Goal: Book appointment/travel/reservation

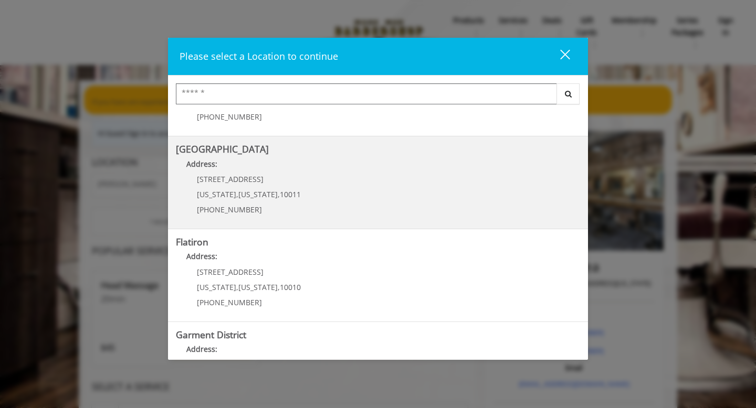
scroll to position [175, 0]
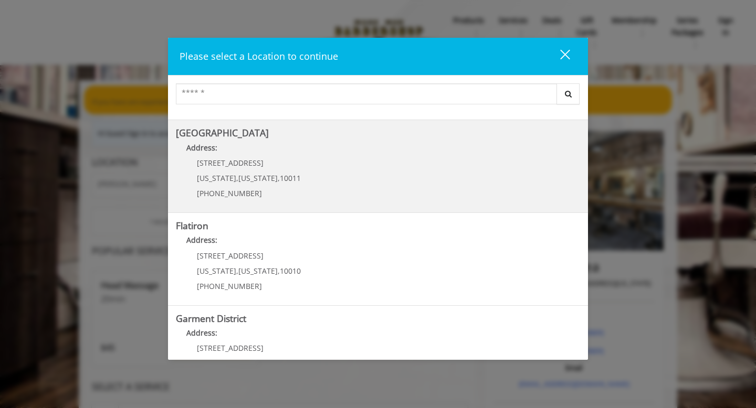
click at [285, 188] on div "[STREET_ADDRESS][US_STATE][US_STATE] (646) 850-0041" at bounding box center [241, 182] width 130 height 46
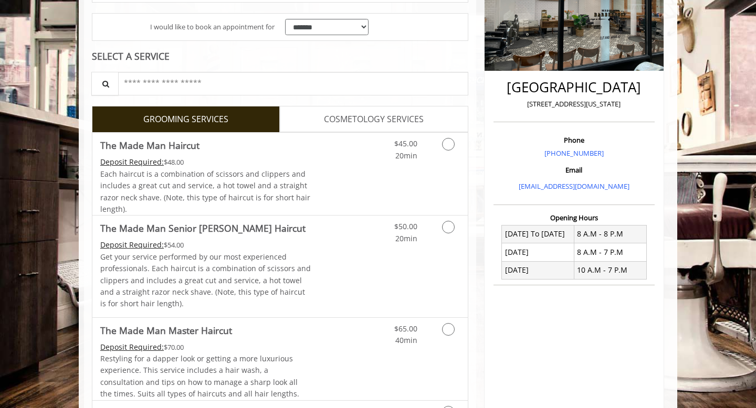
scroll to position [196, 0]
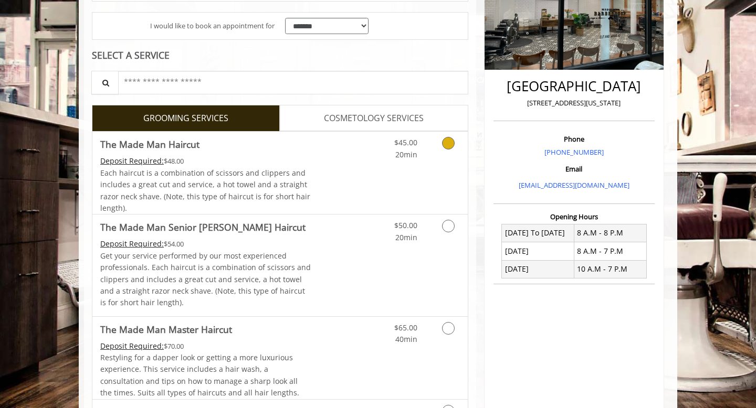
click at [436, 158] on link "Grooming services" at bounding box center [446, 146] width 27 height 29
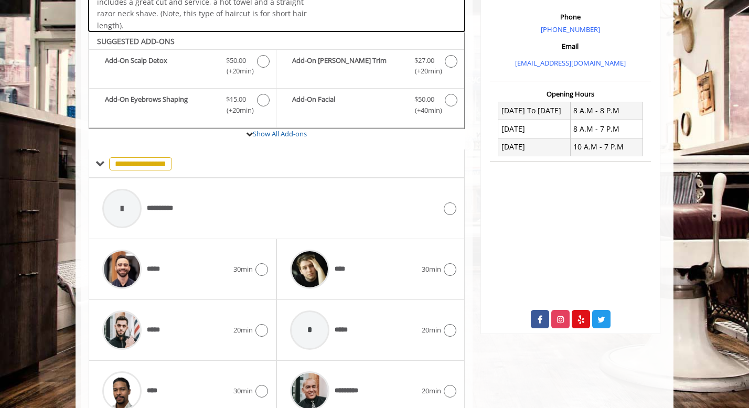
scroll to position [349, 0]
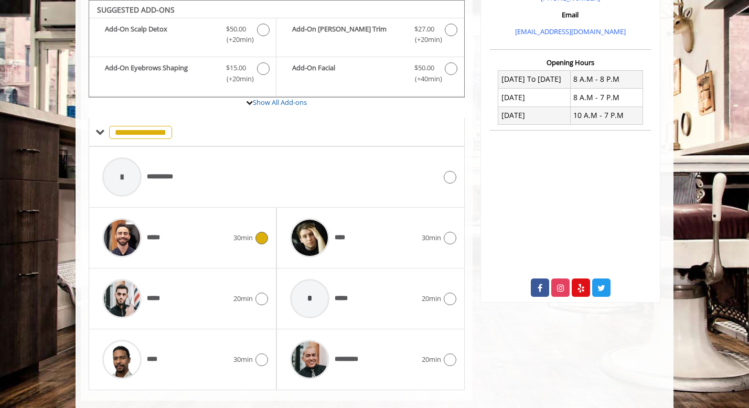
click at [195, 239] on div "*****" at bounding box center [165, 238] width 136 height 50
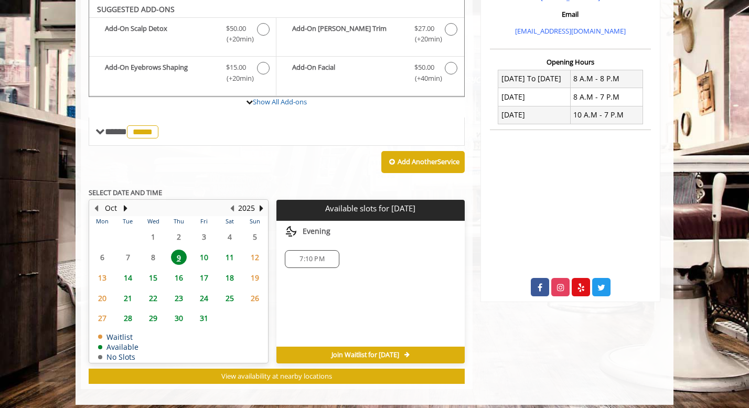
click at [200, 256] on span "10" at bounding box center [204, 257] width 16 height 15
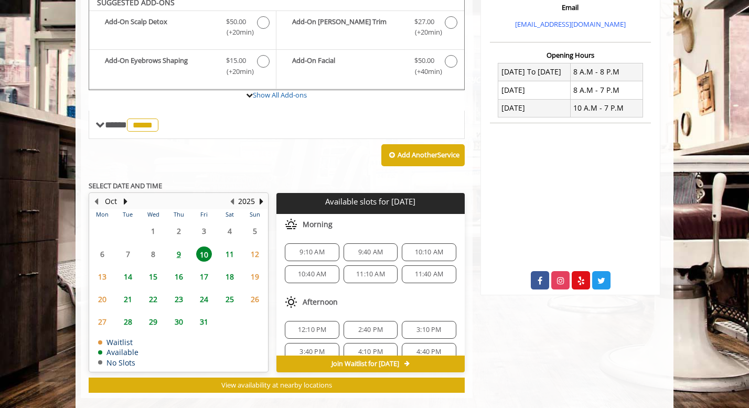
scroll to position [373, 0]
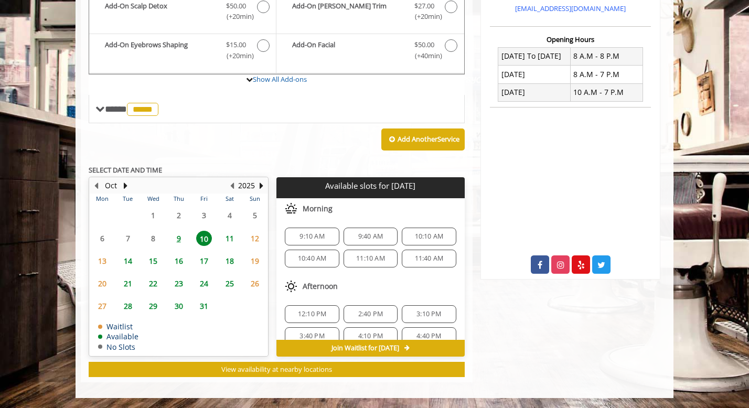
click at [415, 232] on span "10:10 AM" at bounding box center [429, 236] width 29 height 8
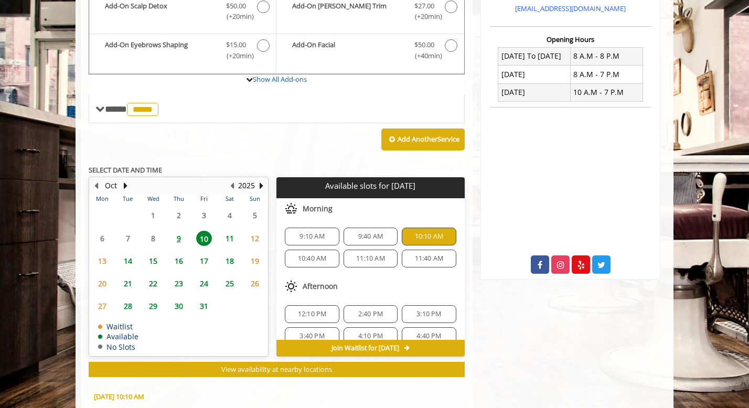
scroll to position [562, 0]
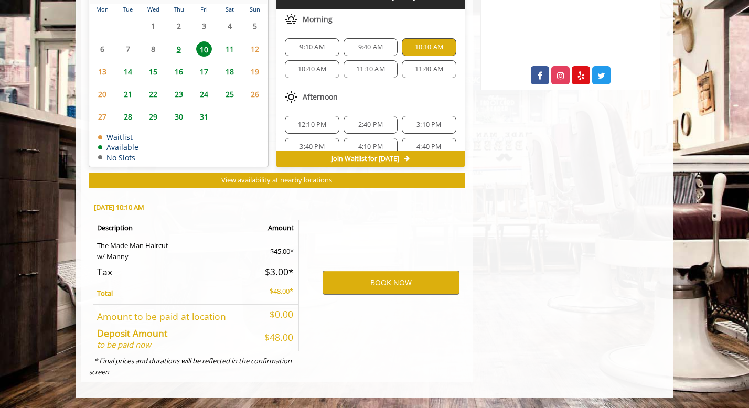
click at [356, 67] on span "11:10 AM" at bounding box center [370, 69] width 29 height 8
